Goal: Check status: Check status

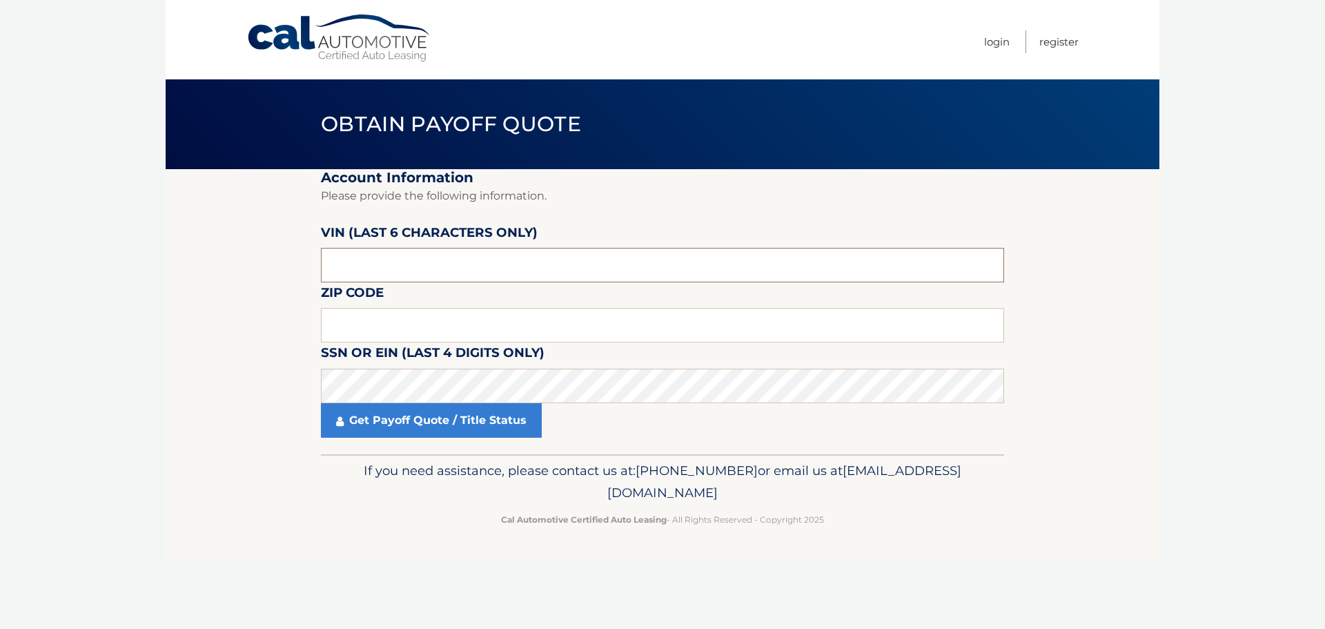
click at [481, 262] on input "text" at bounding box center [662, 265] width 683 height 34
paste input "NC1617"
type input "NC1617"
type input "18104"
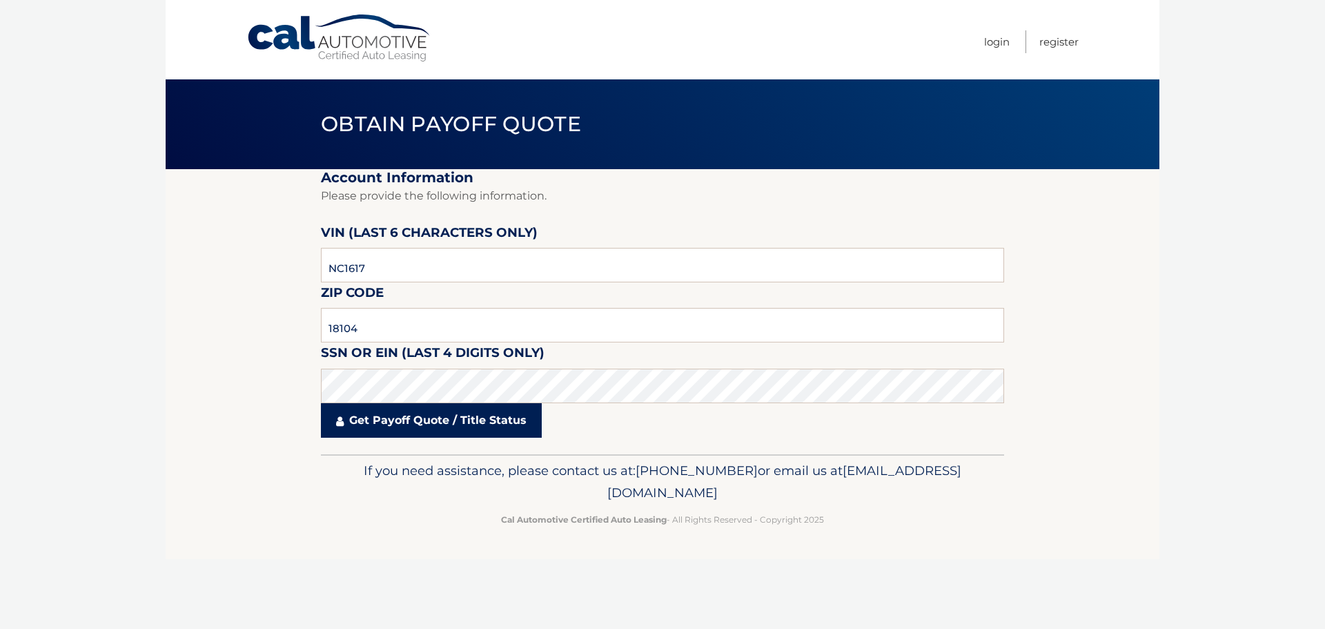
click at [470, 420] on link "Get Payoff Quote / Title Status" at bounding box center [431, 420] width 221 height 34
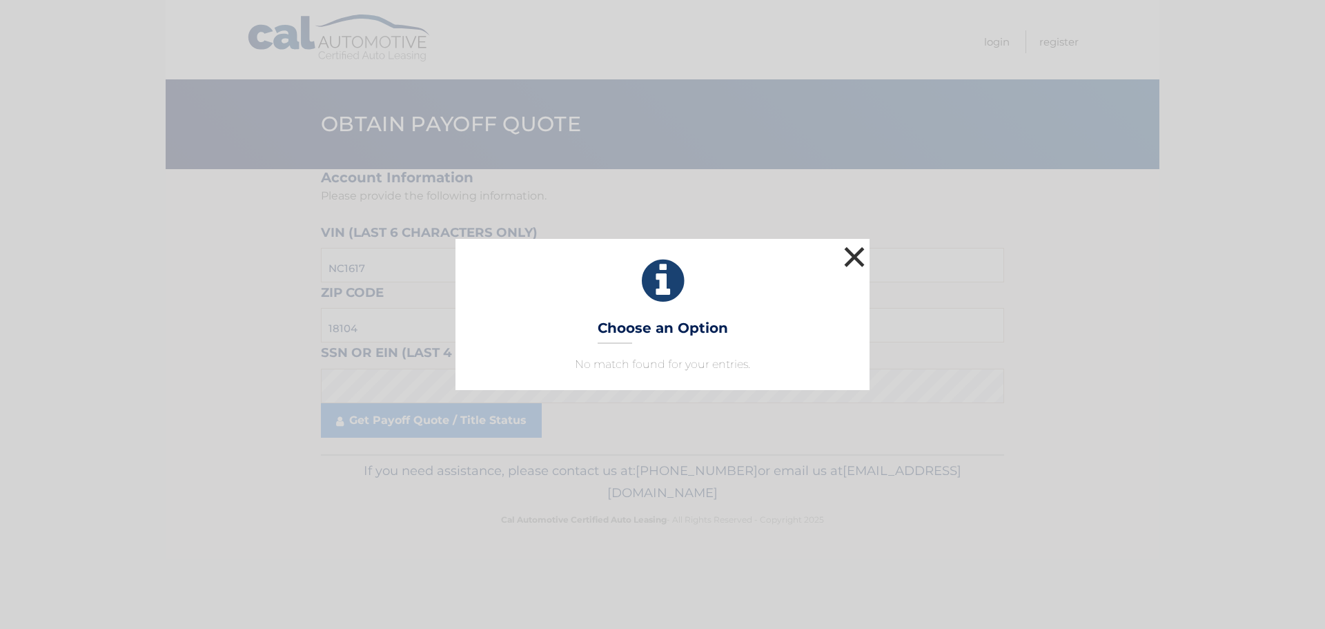
click at [851, 257] on button "×" at bounding box center [854, 257] width 28 height 28
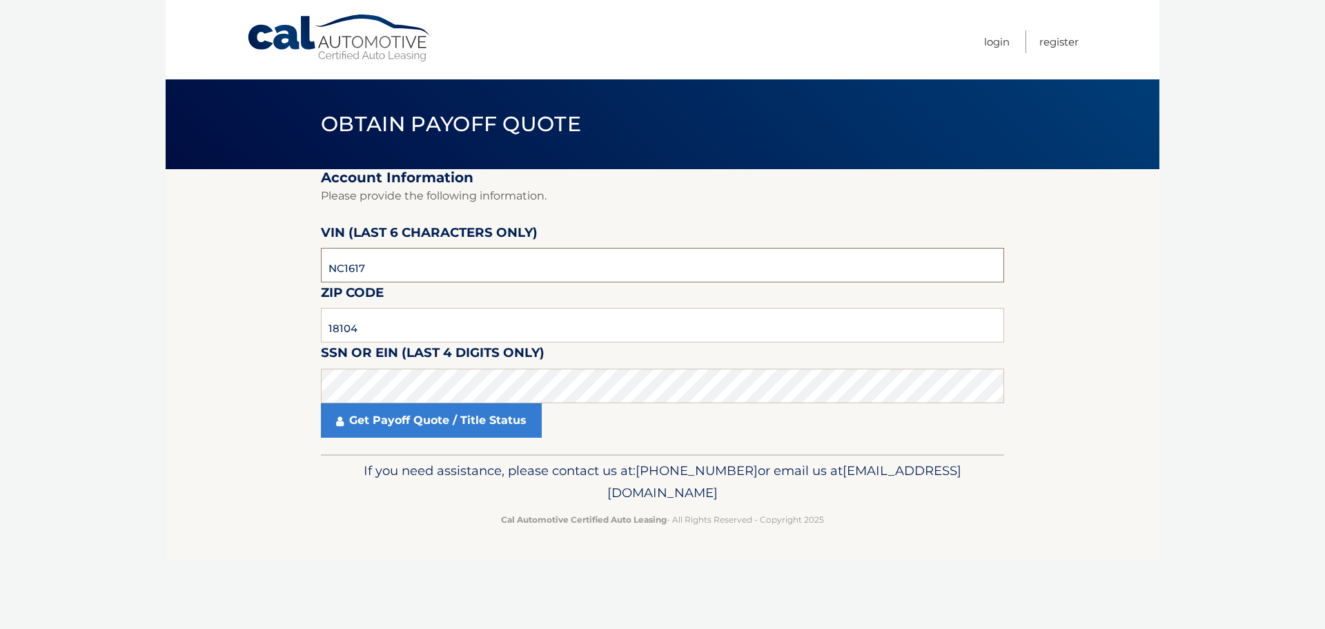
drag, startPoint x: 398, startPoint y: 266, endPoint x: 282, endPoint y: 268, distance: 115.9
click at [282, 268] on section "Account Information Please provide the following information. [PERSON_NAME] (la…" at bounding box center [662, 311] width 993 height 285
drag, startPoint x: 421, startPoint y: 269, endPoint x: 274, endPoint y: 270, distance: 147.0
click at [274, 270] on section "Account Information Please provide the following information. [PERSON_NAME] (la…" at bounding box center [662, 311] width 993 height 285
paste input "161743"
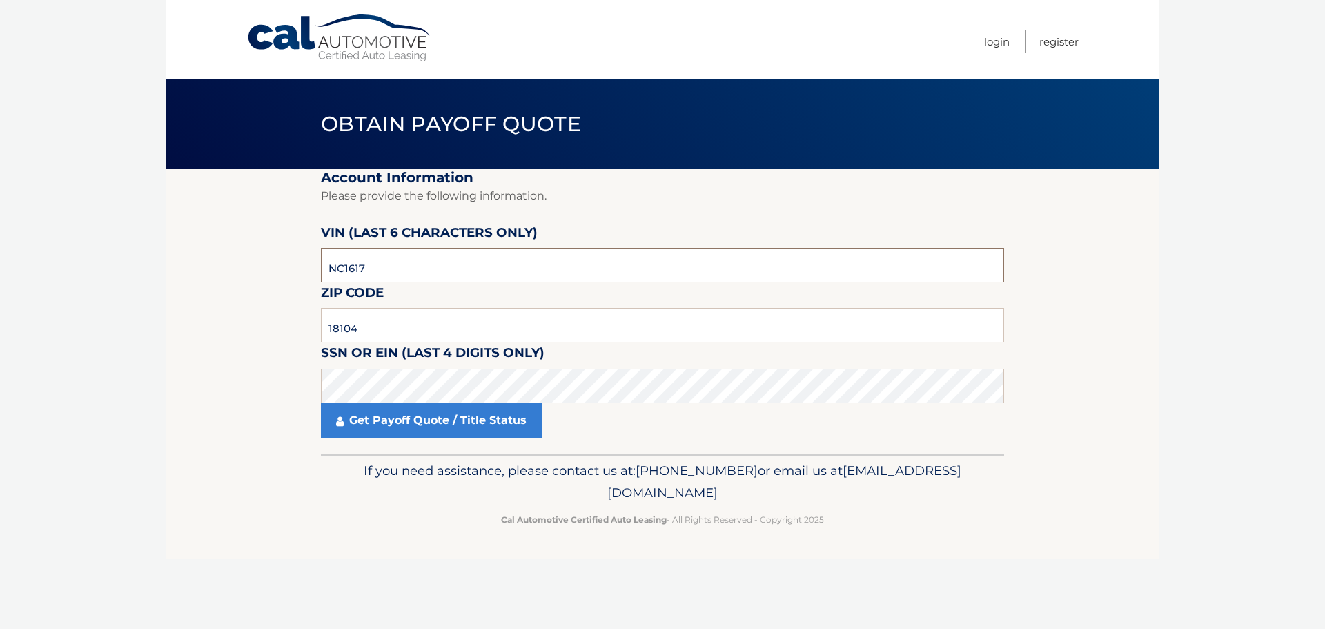
type input "161743"
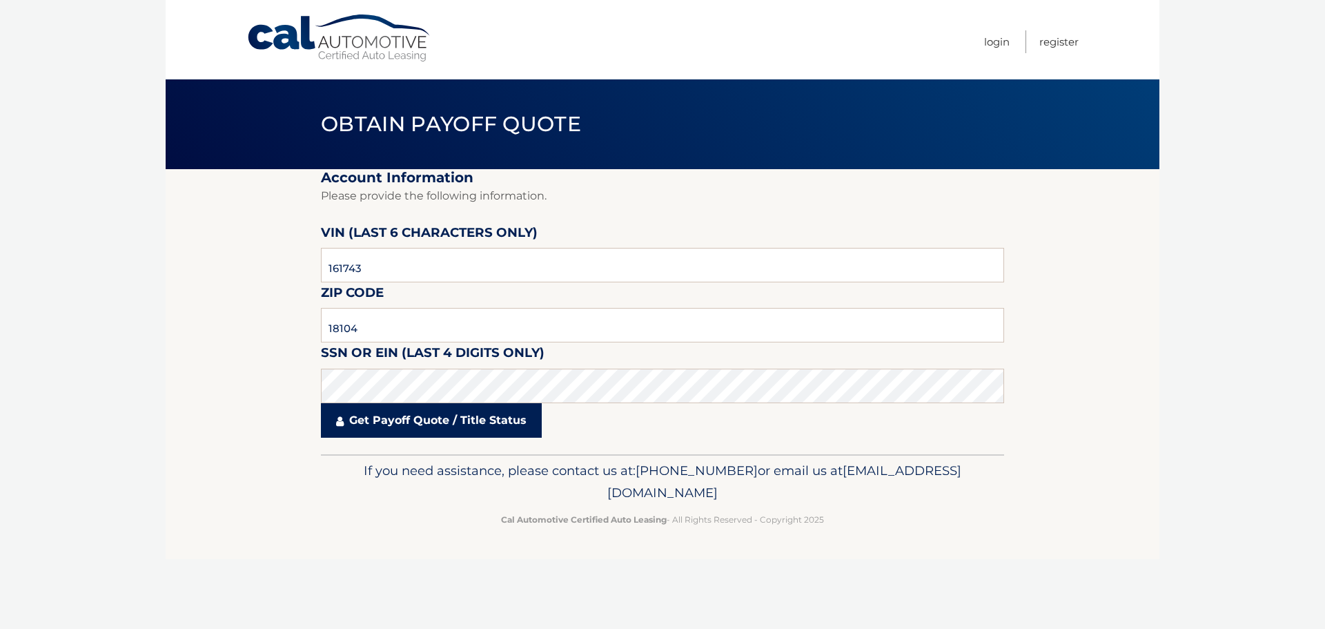
click at [403, 426] on link "Get Payoff Quote / Title Status" at bounding box center [431, 420] width 221 height 34
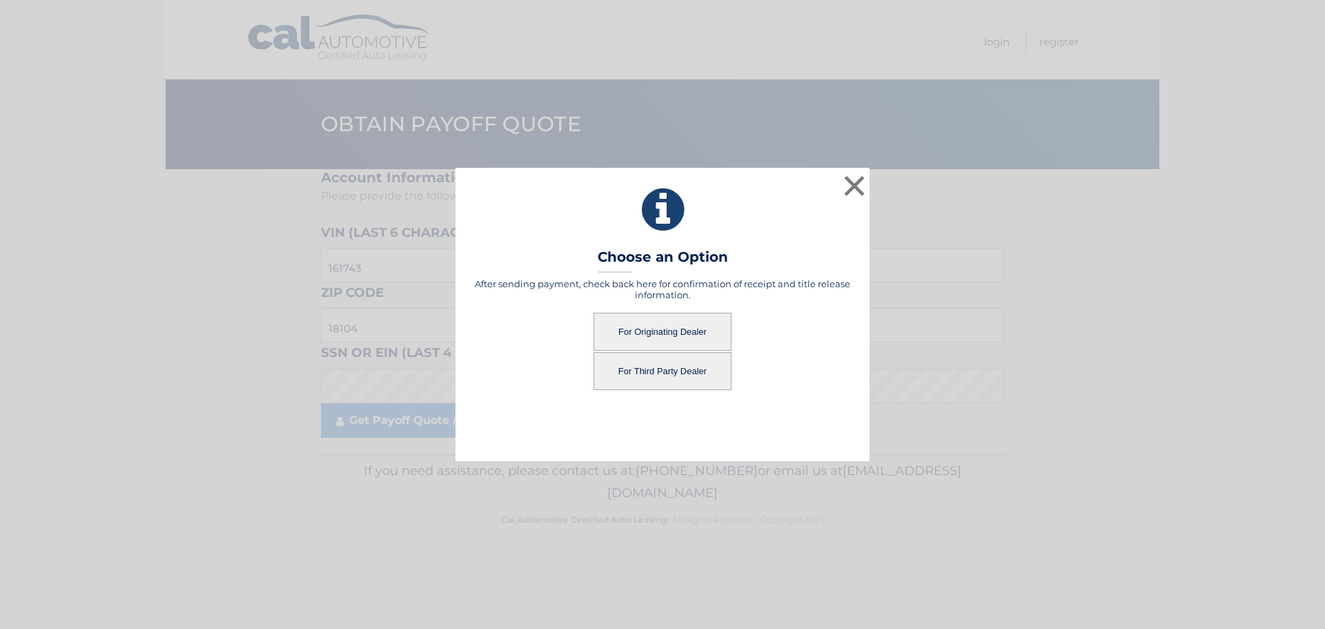
click at [624, 333] on button "For Originating Dealer" at bounding box center [662, 332] width 138 height 38
click at [666, 335] on button "For Originating Dealer" at bounding box center [662, 332] width 138 height 38
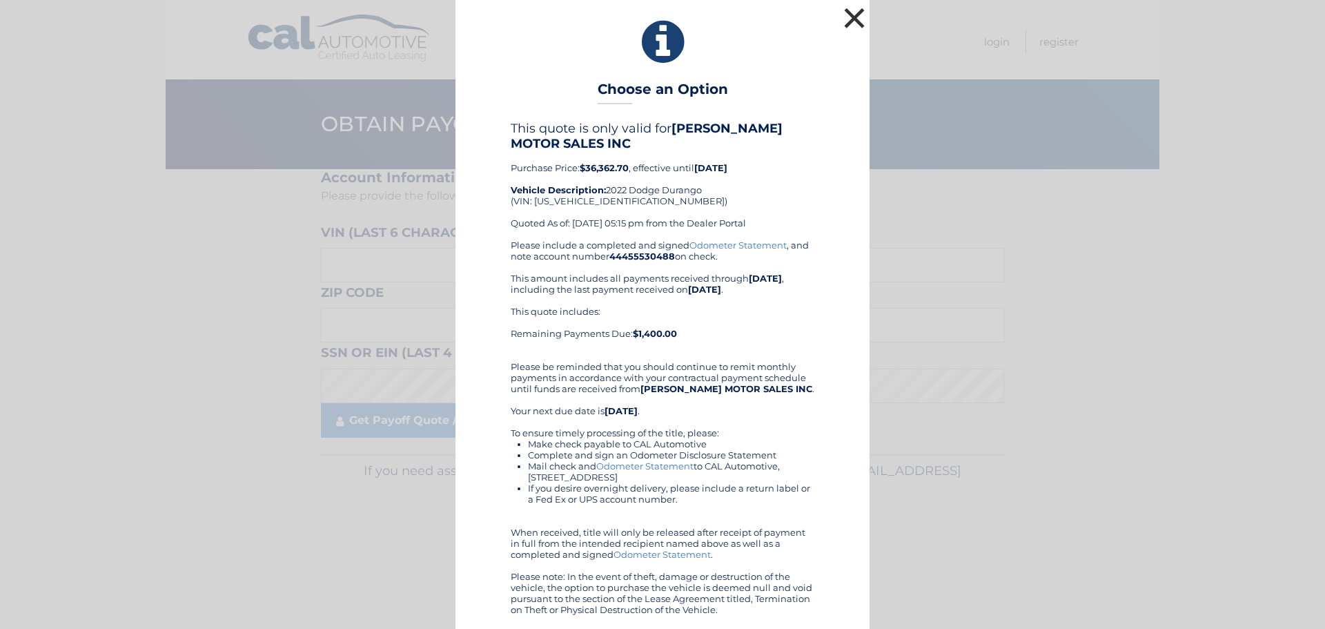
click at [851, 21] on button "×" at bounding box center [854, 18] width 28 height 28
